Goal: Transaction & Acquisition: Download file/media

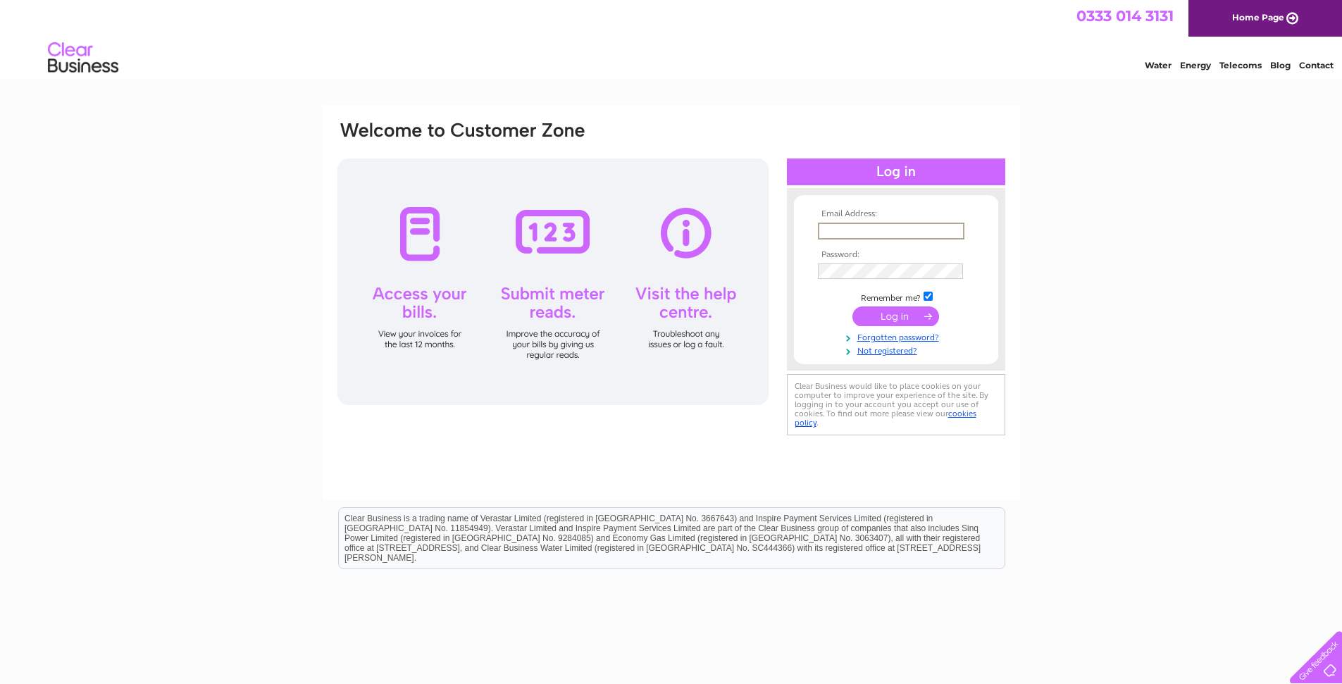
drag, startPoint x: 828, startPoint y: 229, endPoint x: 829, endPoint y: 237, distance: 8.6
click at [828, 230] on input "text" at bounding box center [891, 231] width 147 height 17
type input "[PERSON_NAME][EMAIL_ADDRESS][DOMAIN_NAME]"
click at [895, 320] on input "submit" at bounding box center [895, 316] width 87 height 20
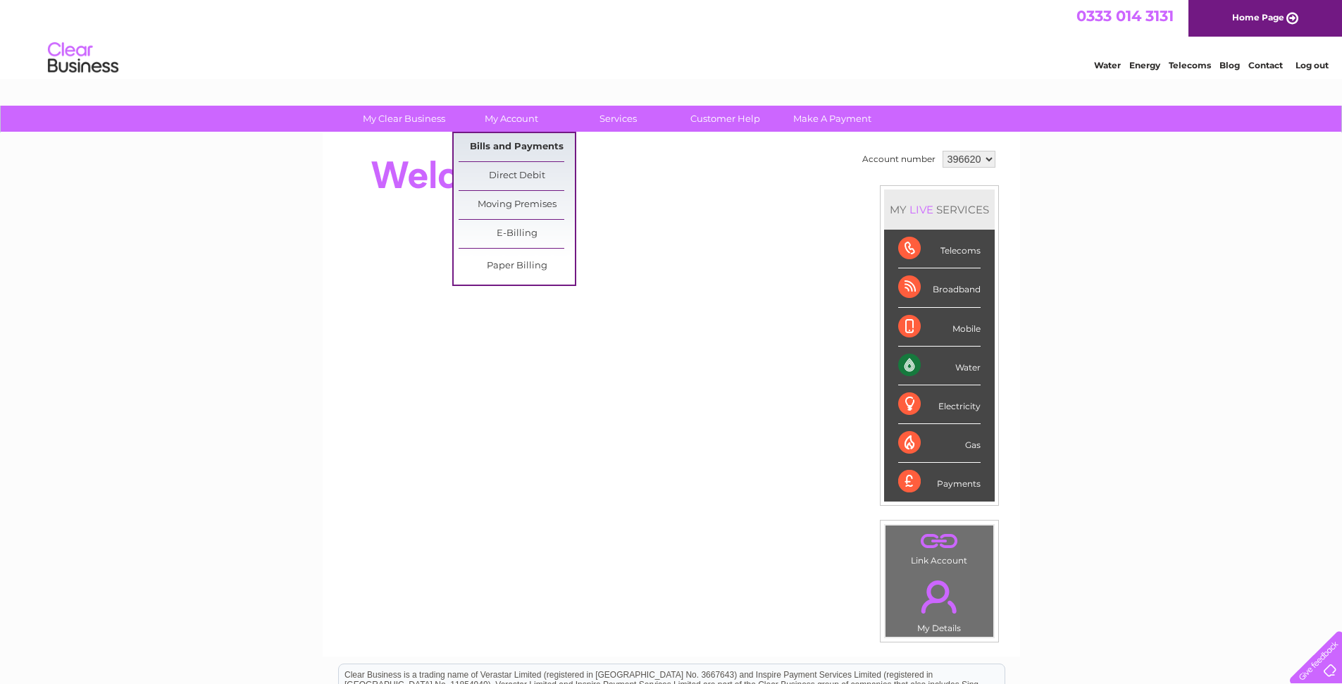
click at [519, 143] on link "Bills and Payments" at bounding box center [517, 147] width 116 height 28
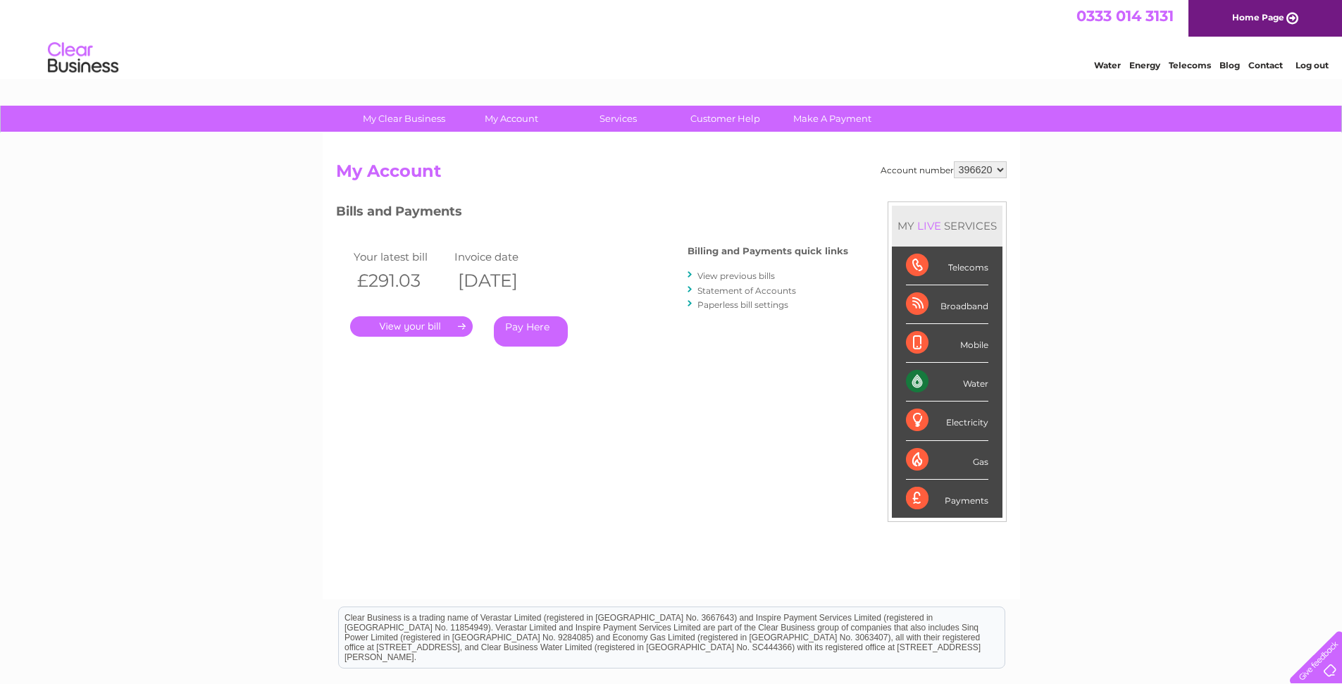
click at [749, 278] on link "View previous bills" at bounding box center [735, 276] width 77 height 11
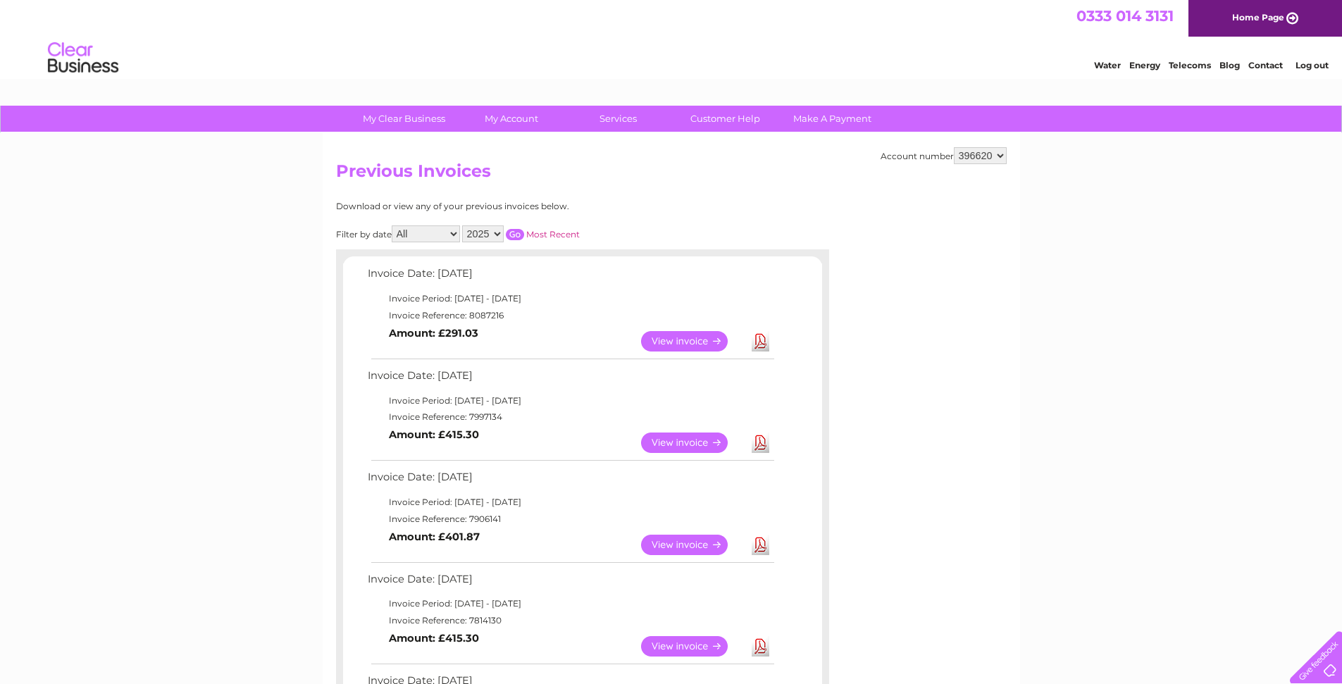
click at [731, 277] on td "Invoice Date: 09 September 2025" at bounding box center [570, 277] width 412 height 26
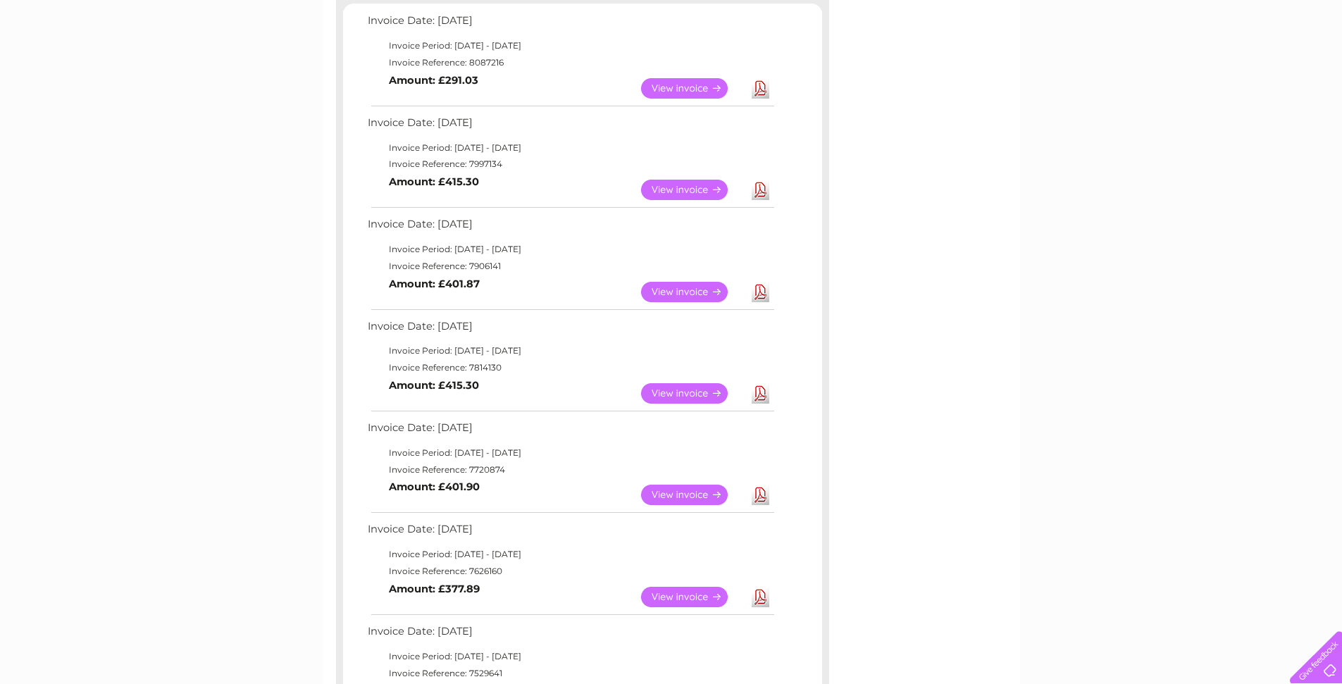
scroll to position [254, 0]
click at [759, 92] on link "Download" at bounding box center [761, 87] width 18 height 20
click at [762, 191] on link "Download" at bounding box center [761, 189] width 18 height 20
click at [760, 289] on link "Download" at bounding box center [761, 291] width 18 height 20
click at [758, 393] on link "Download" at bounding box center [761, 393] width 18 height 20
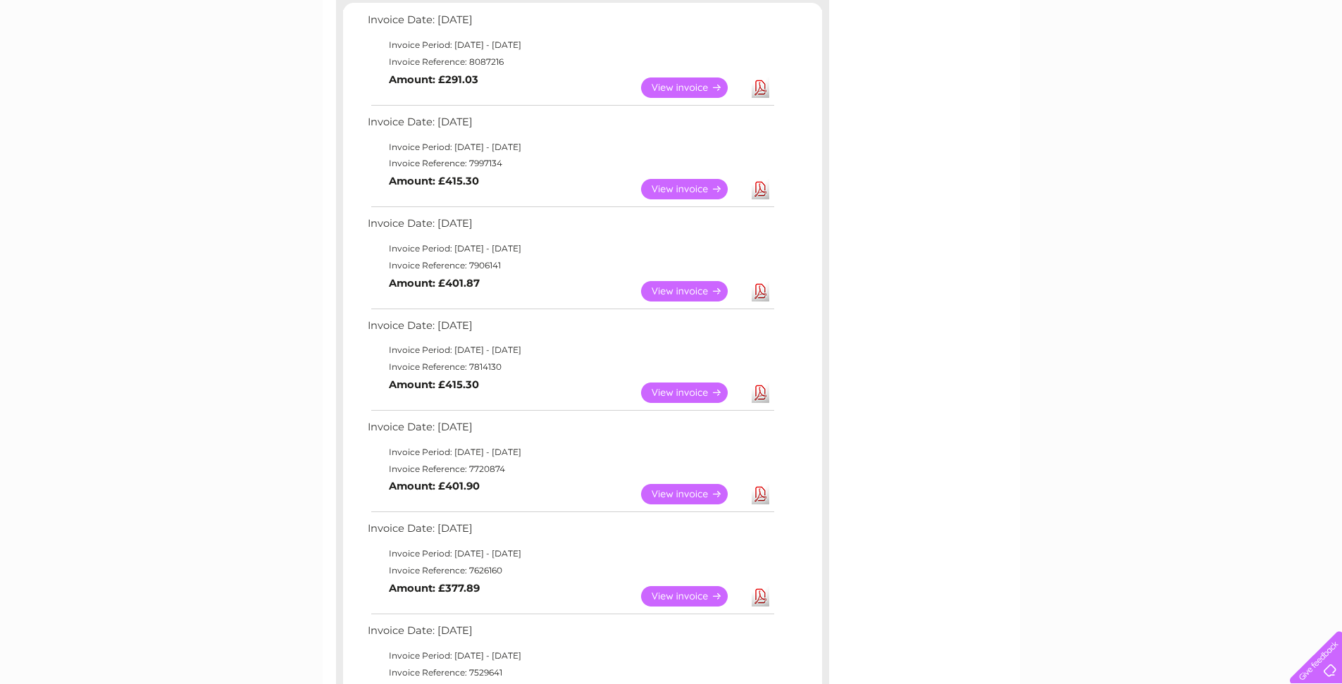
click at [763, 492] on link "Download" at bounding box center [761, 494] width 18 height 20
click at [763, 593] on link "Download" at bounding box center [761, 596] width 18 height 20
